Goal: Task Accomplishment & Management: Manage account settings

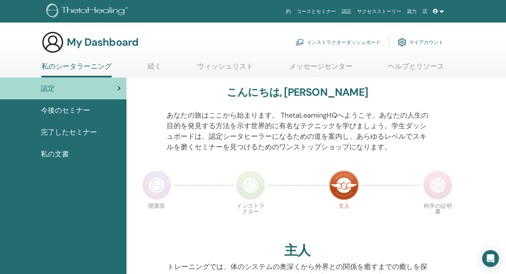
click at [351, 38] on link "インストラクターダッシュボード" at bounding box center [338, 41] width 85 height 15
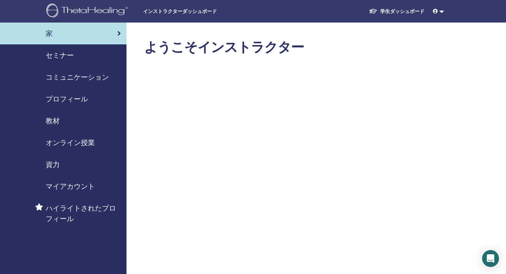
click at [65, 53] on span "セミナー" at bounding box center [60, 55] width 28 height 11
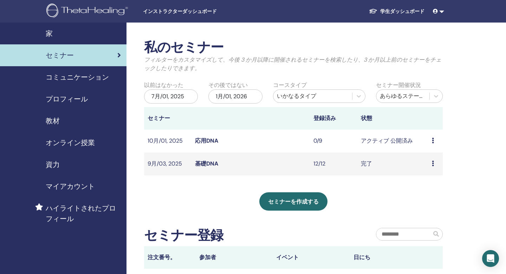
click at [432, 140] on icon at bounding box center [433, 140] width 2 height 6
click at [434, 145] on link "プレビュー" at bounding box center [430, 145] width 28 height 7
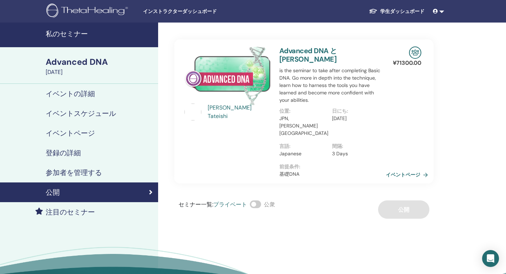
click at [402, 169] on link "イベントページ" at bounding box center [408, 174] width 45 height 11
